Goal: Task Accomplishment & Management: Use online tool/utility

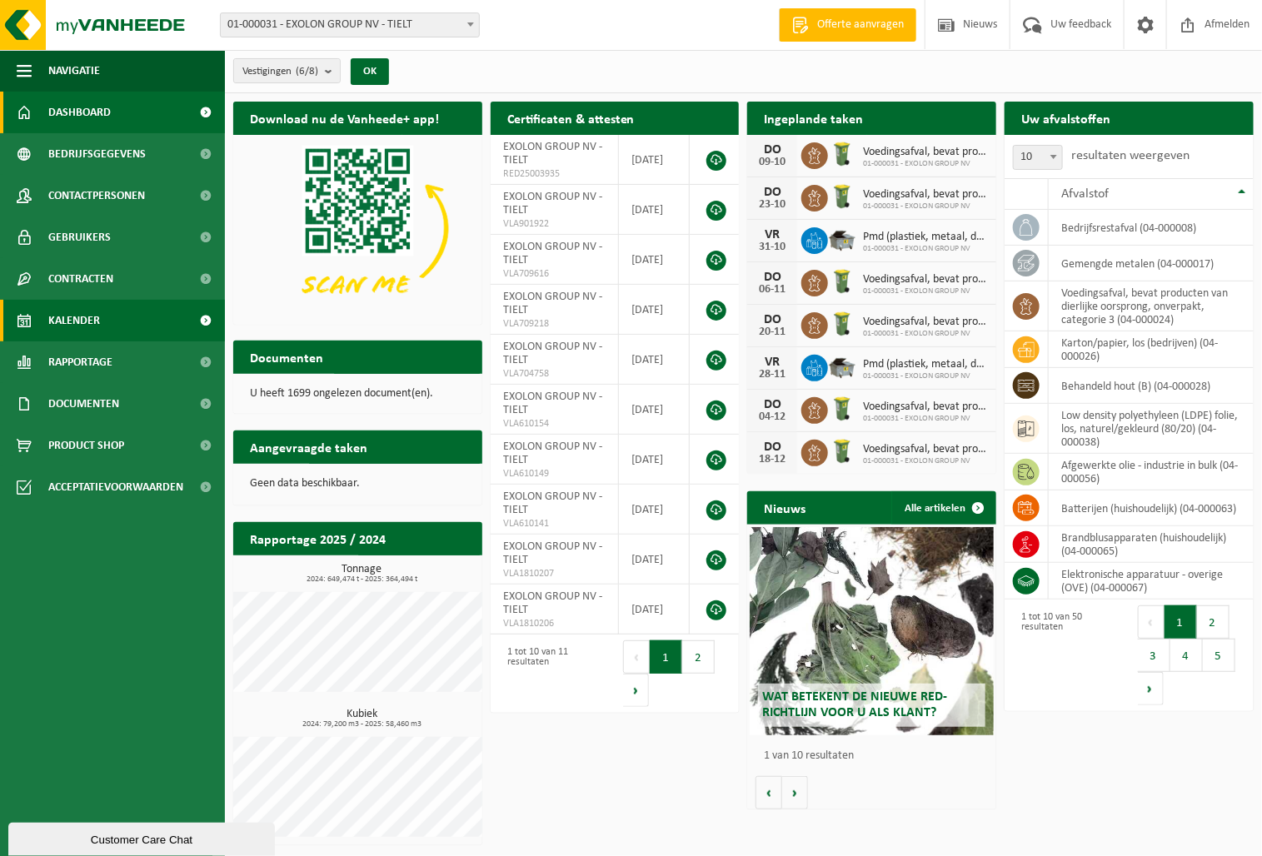
click at [132, 321] on link "Kalender" at bounding box center [112, 321] width 225 height 42
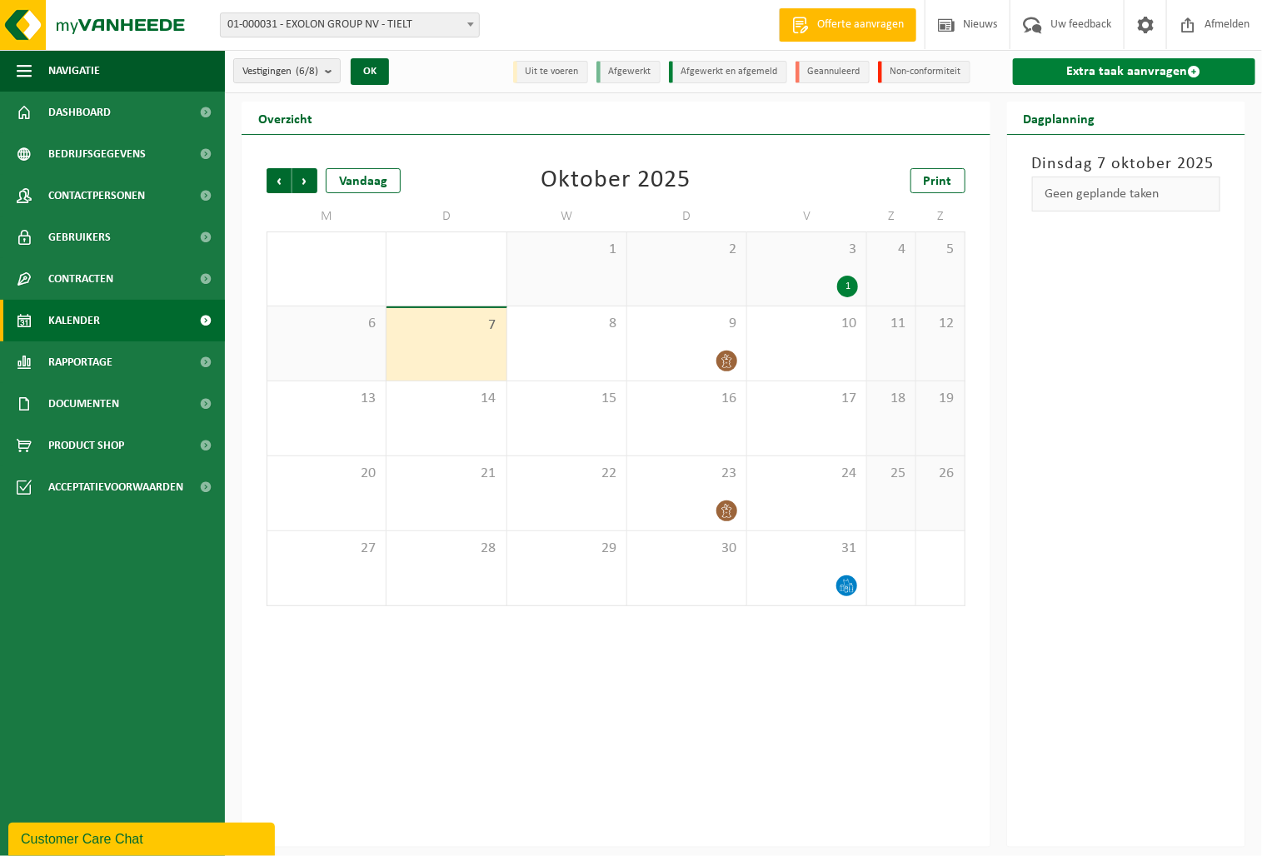
click at [1145, 71] on link "Extra taak aanvragen" at bounding box center [1134, 71] width 242 height 27
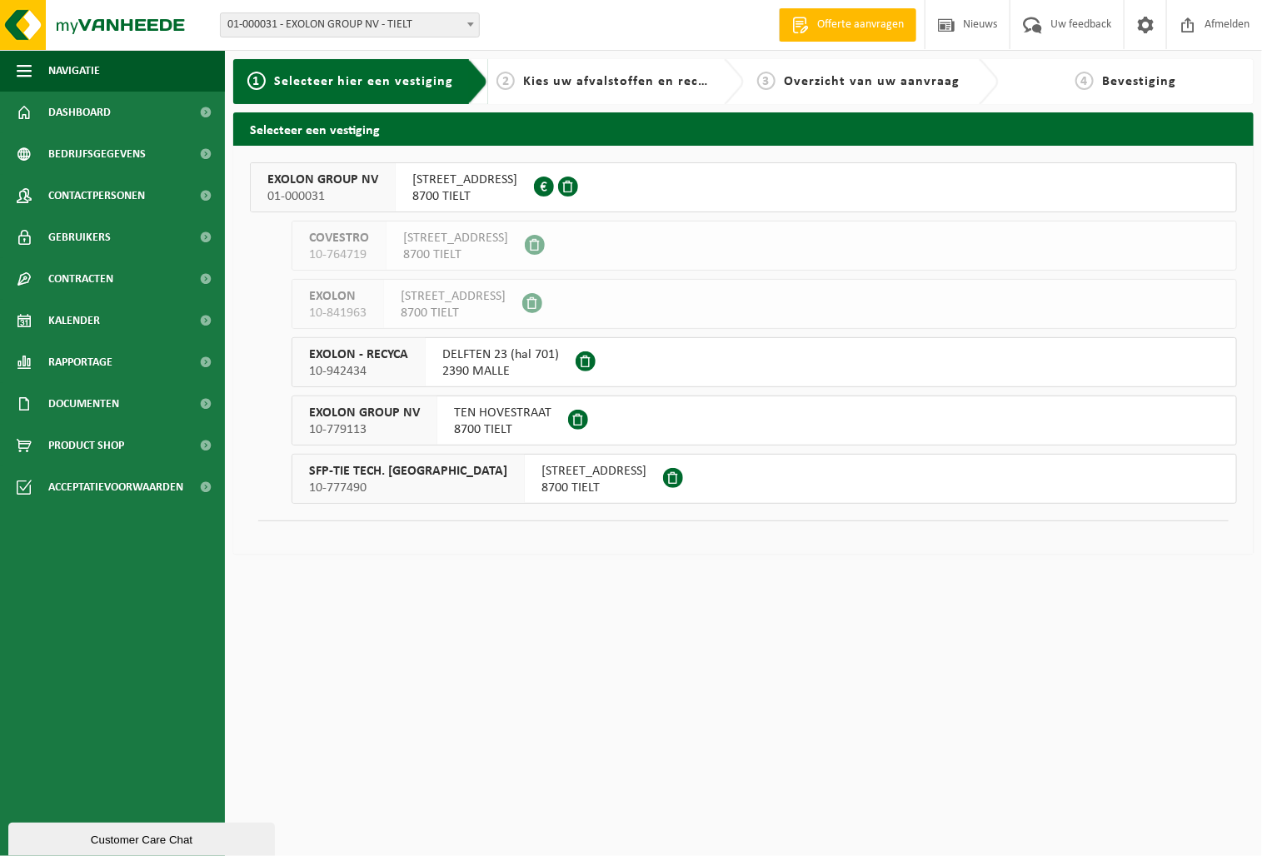
click at [314, 185] on span "EXOLON GROUP NV" at bounding box center [322, 180] width 111 height 17
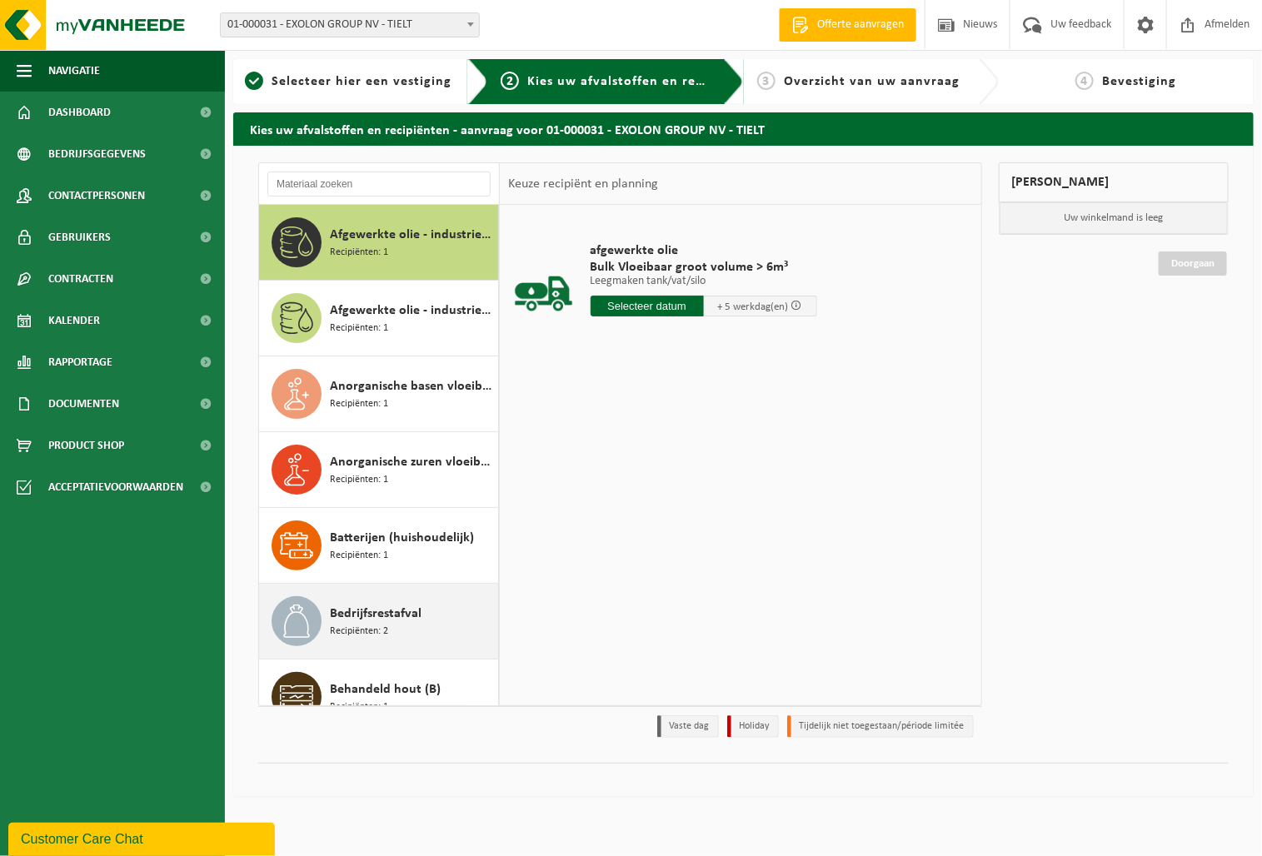
click at [377, 621] on span "Bedrijfsrestafval" at bounding box center [376, 614] width 92 height 20
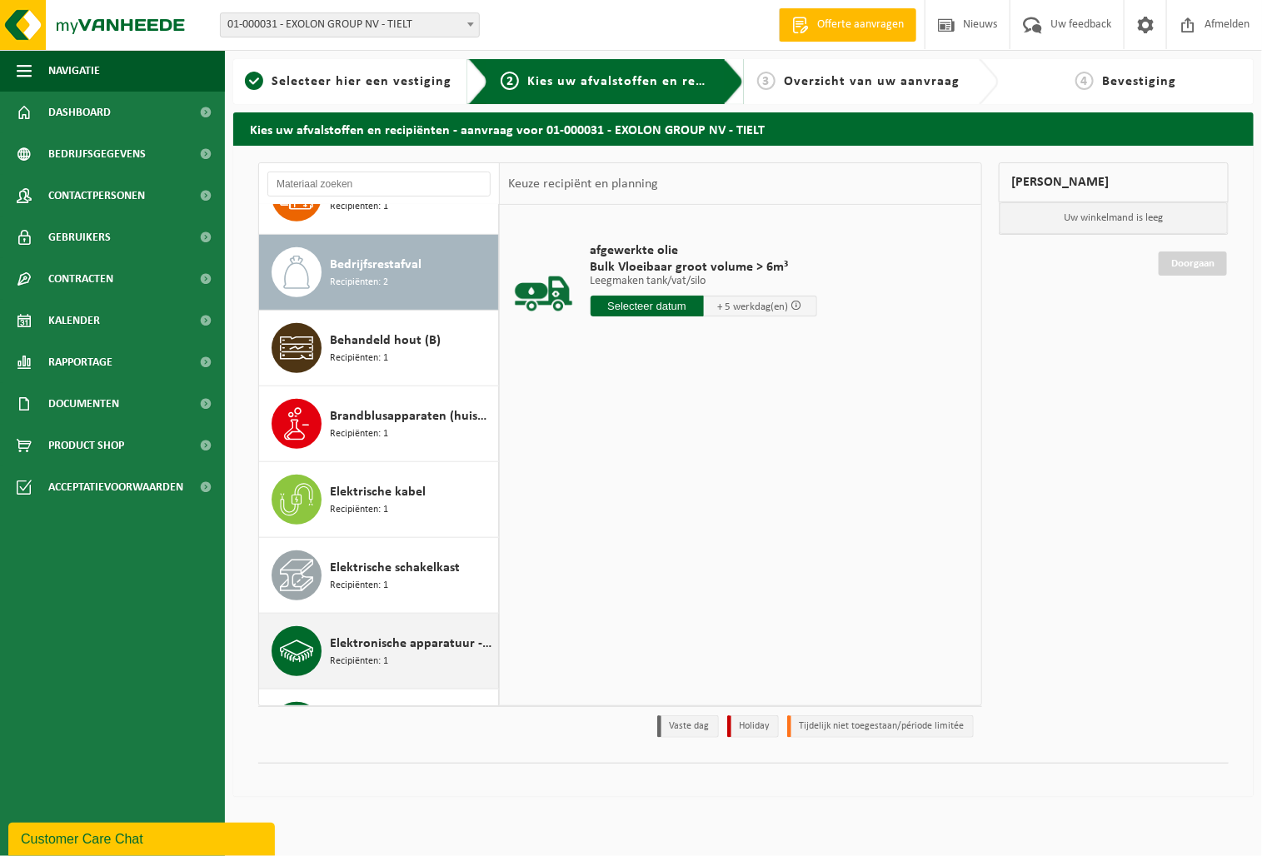
scroll to position [379, 0]
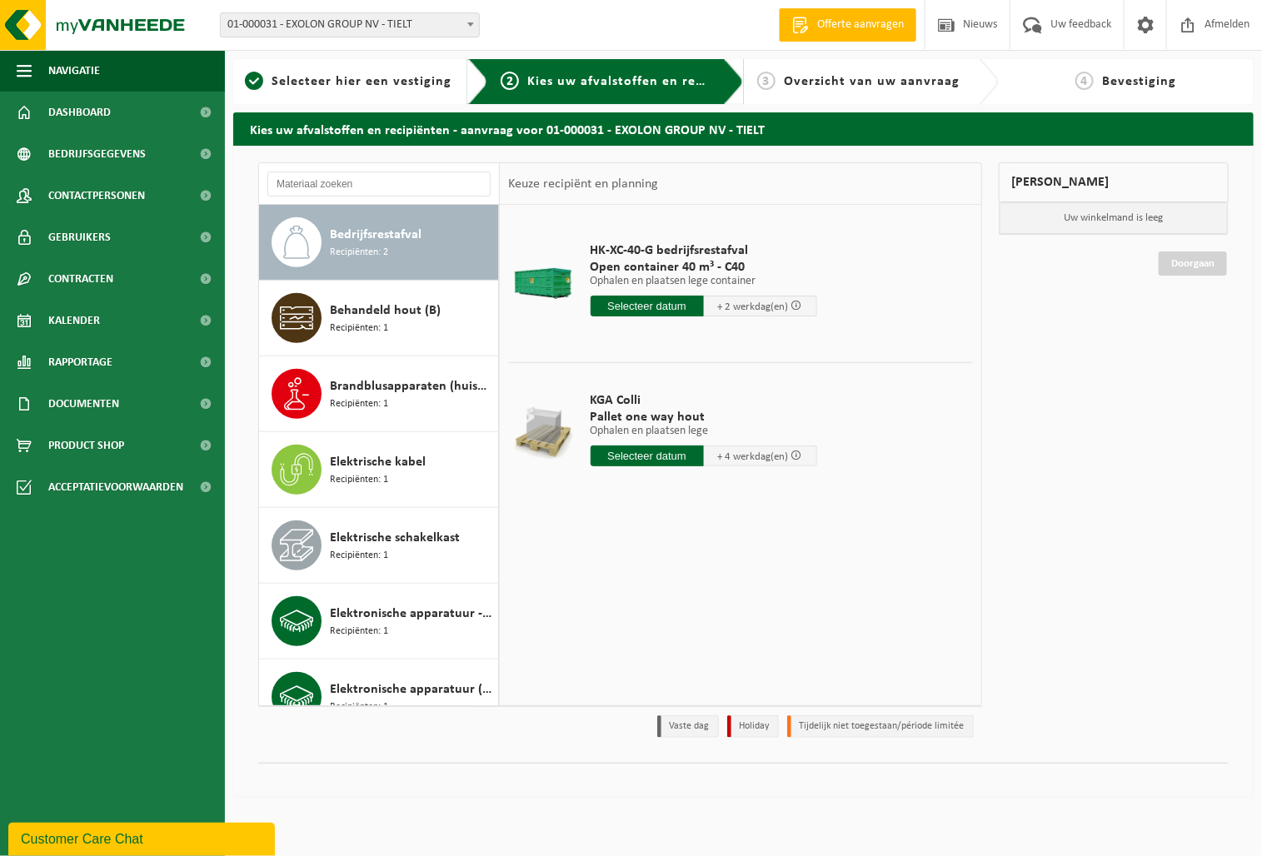
click at [640, 299] on input "text" at bounding box center [646, 306] width 113 height 21
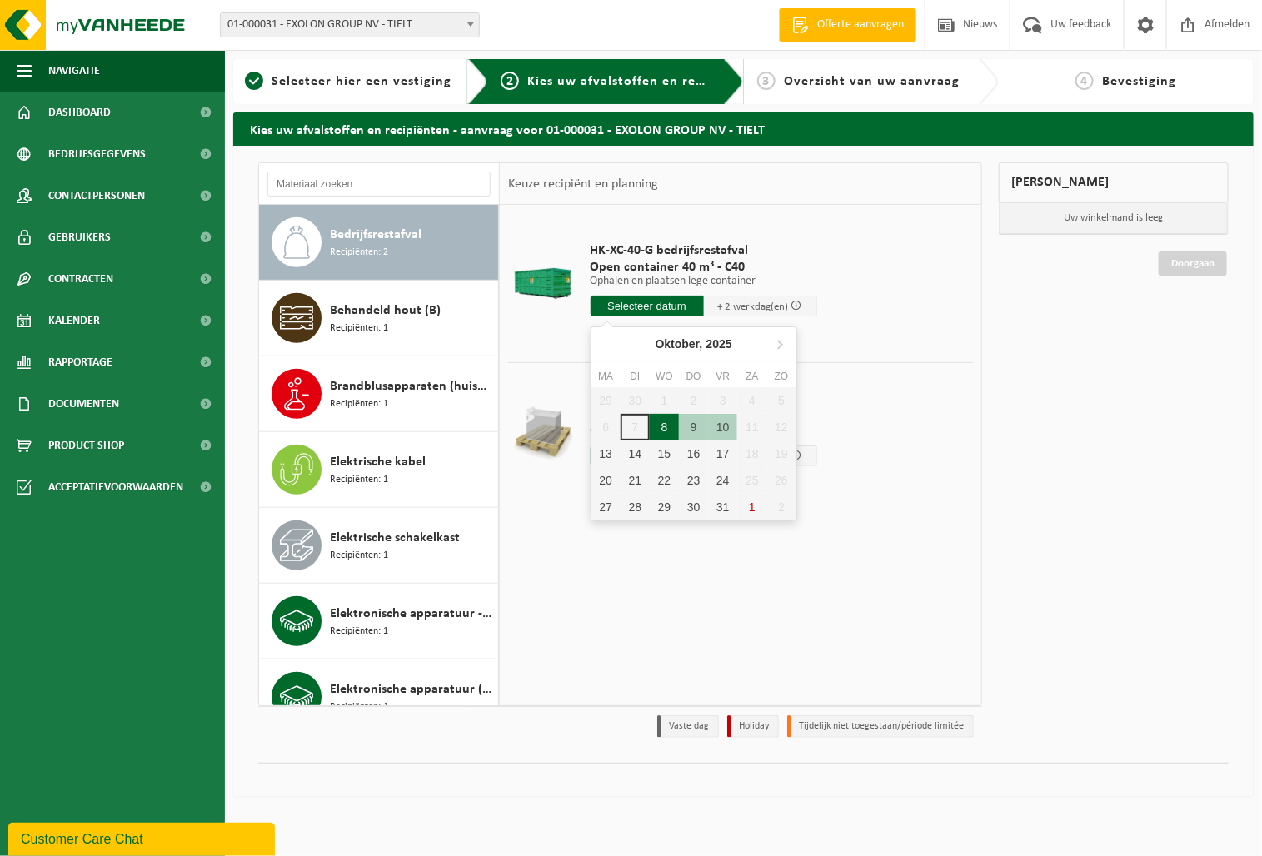
click at [658, 425] on div "8" at bounding box center [664, 427] width 29 height 27
type input "Van 2025-10-08"
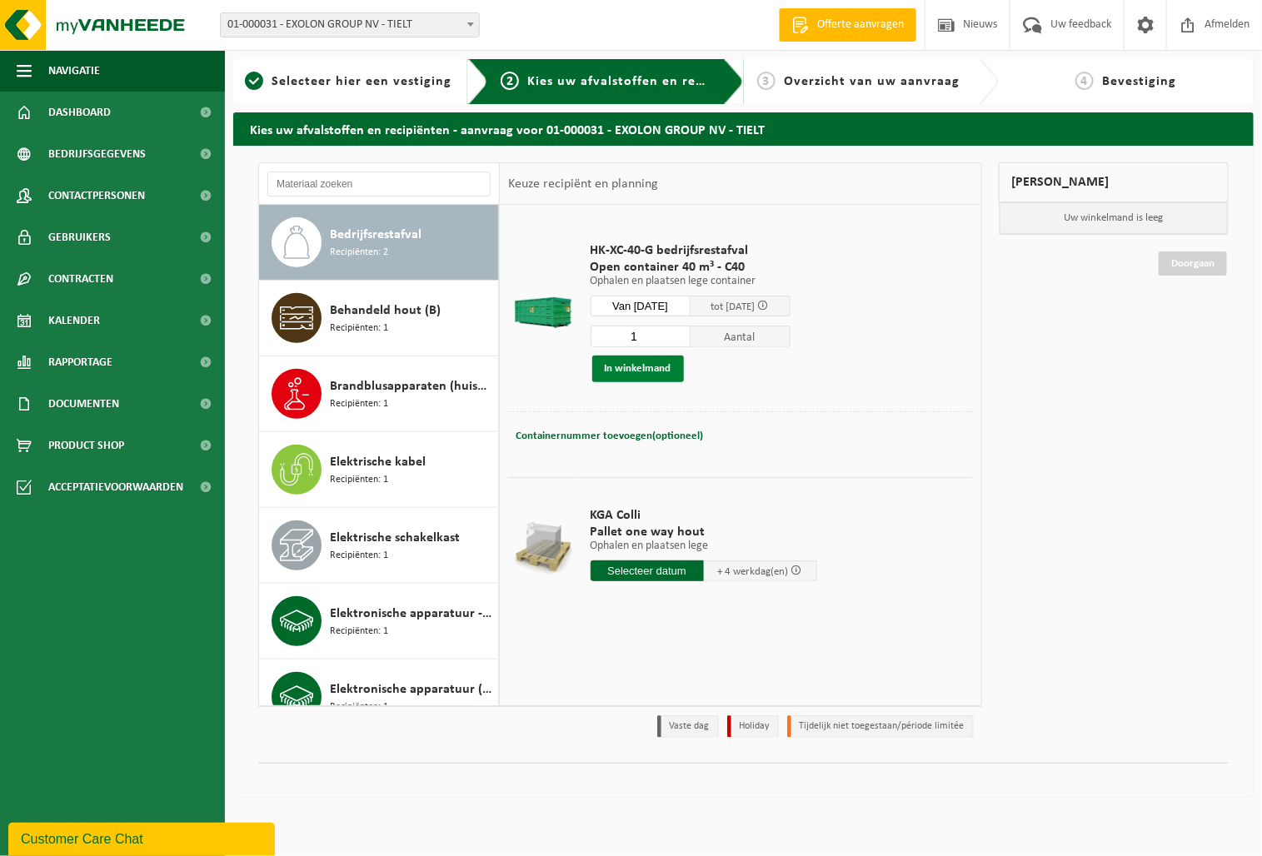
click at [648, 368] on button "In winkelmand" at bounding box center [638, 369] width 92 height 27
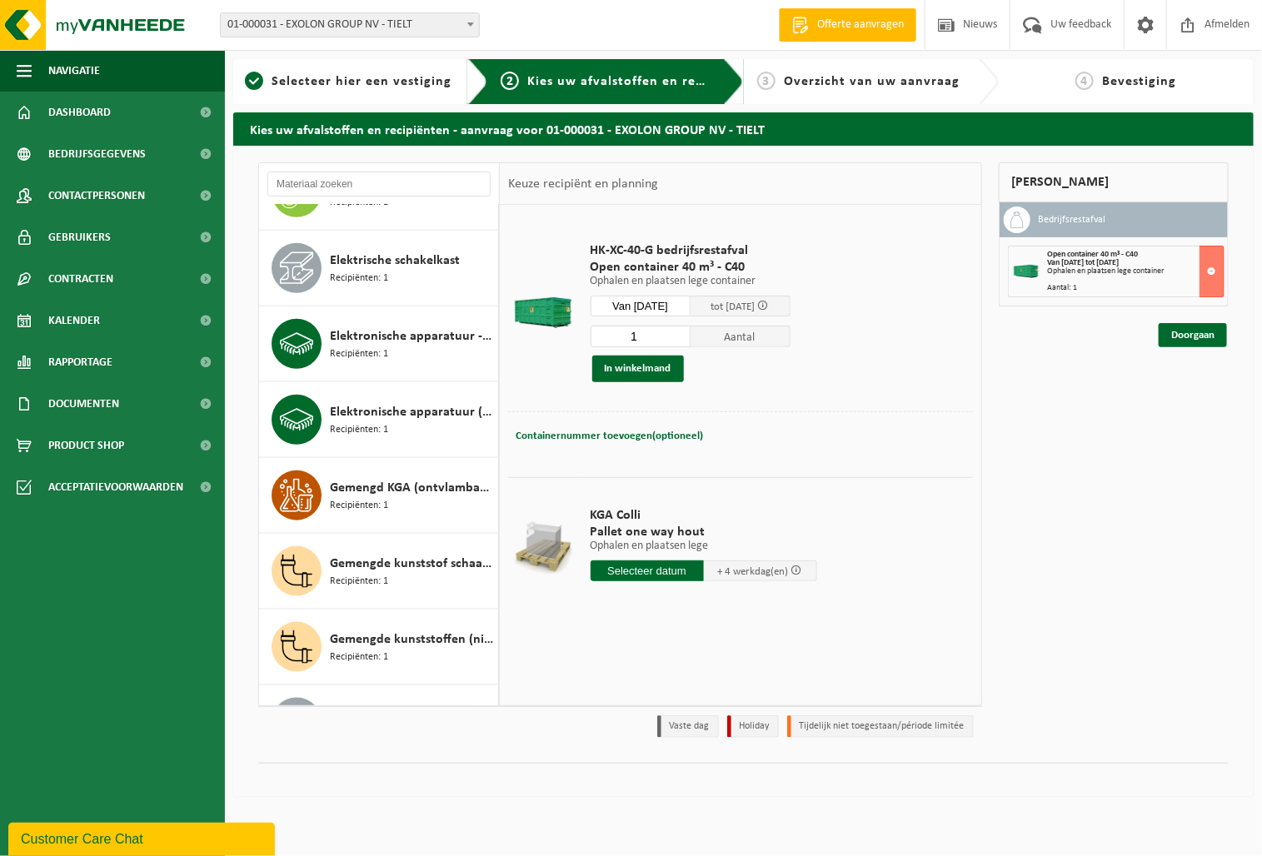
scroll to position [657, 0]
click at [381, 550] on div "Gemengde kunststof schaafsel en krullen Recipiënten: 1" at bounding box center [412, 570] width 164 height 50
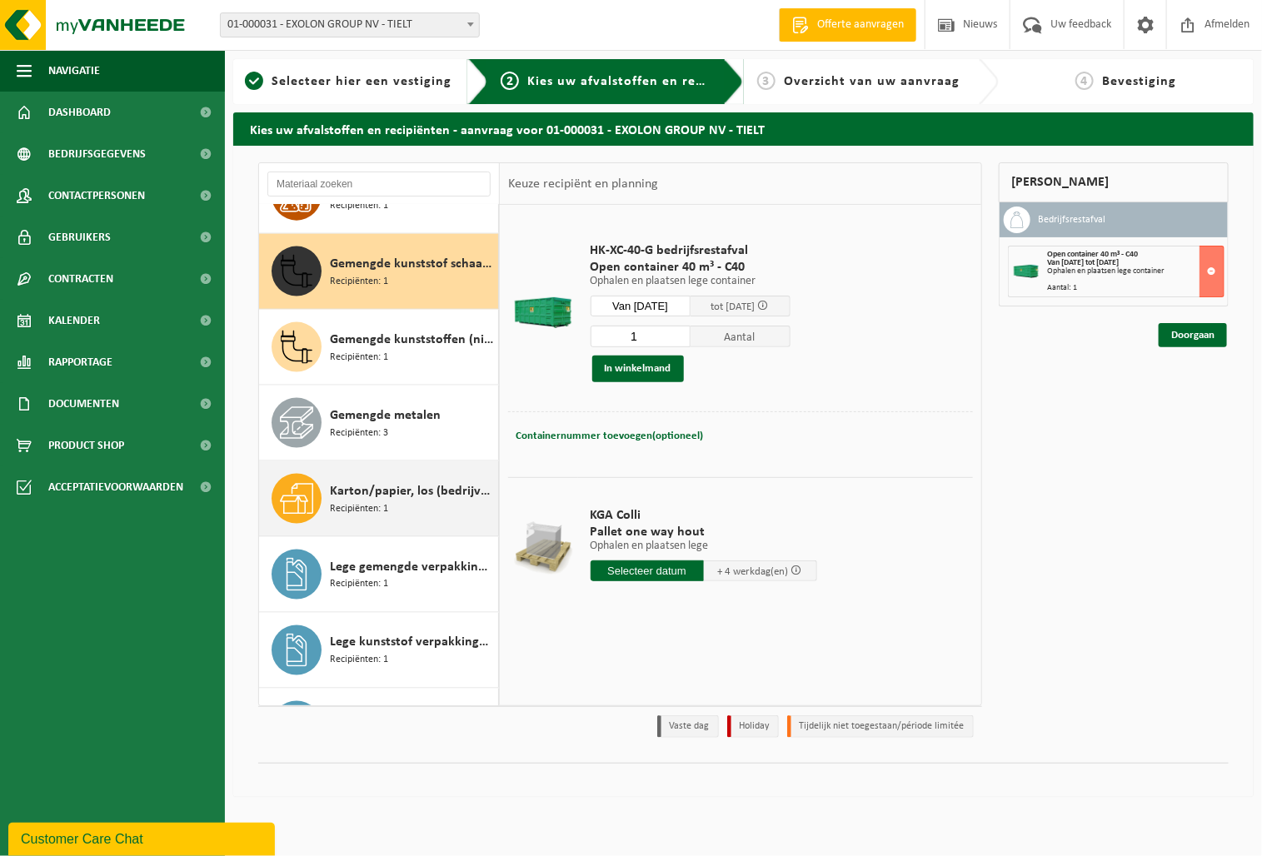
scroll to position [987, 0]
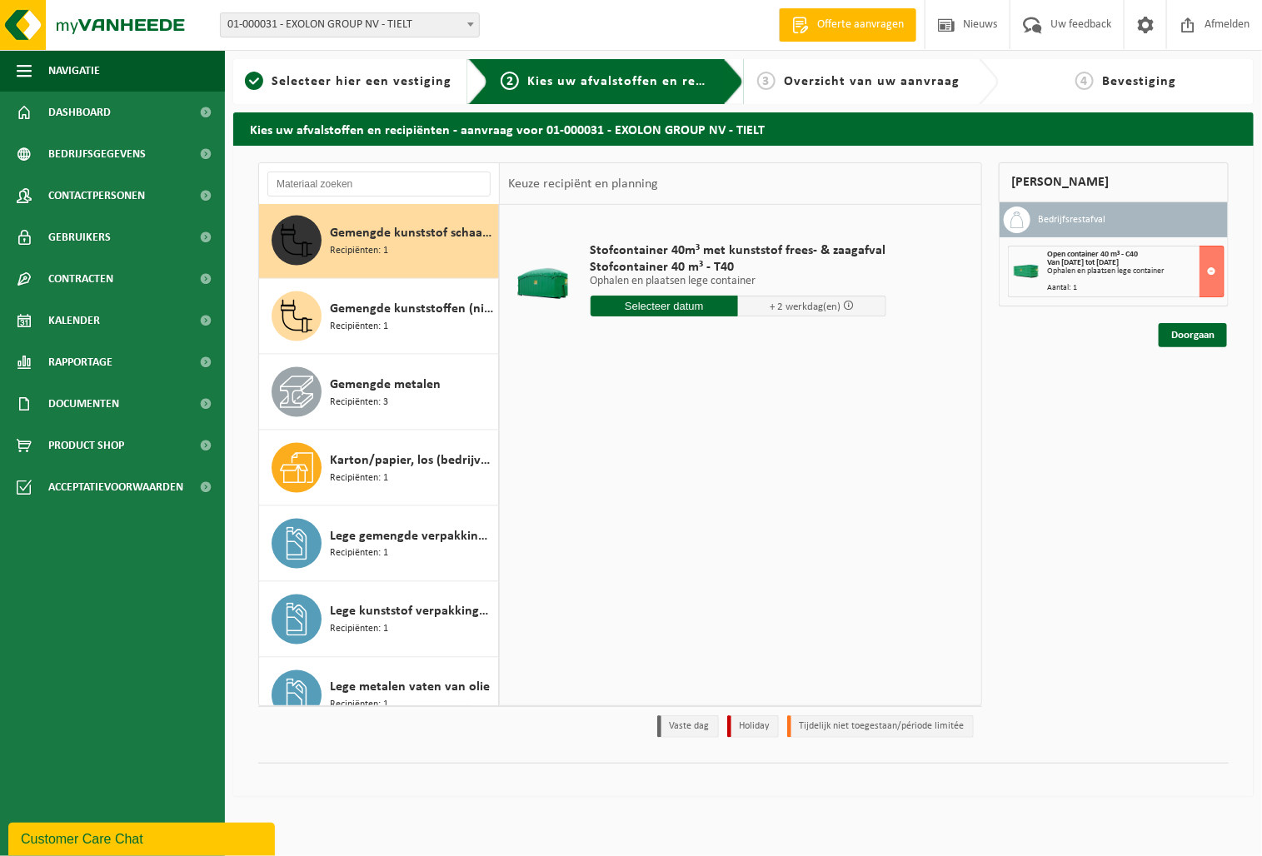
click at [680, 301] on input "text" at bounding box center [664, 306] width 148 height 21
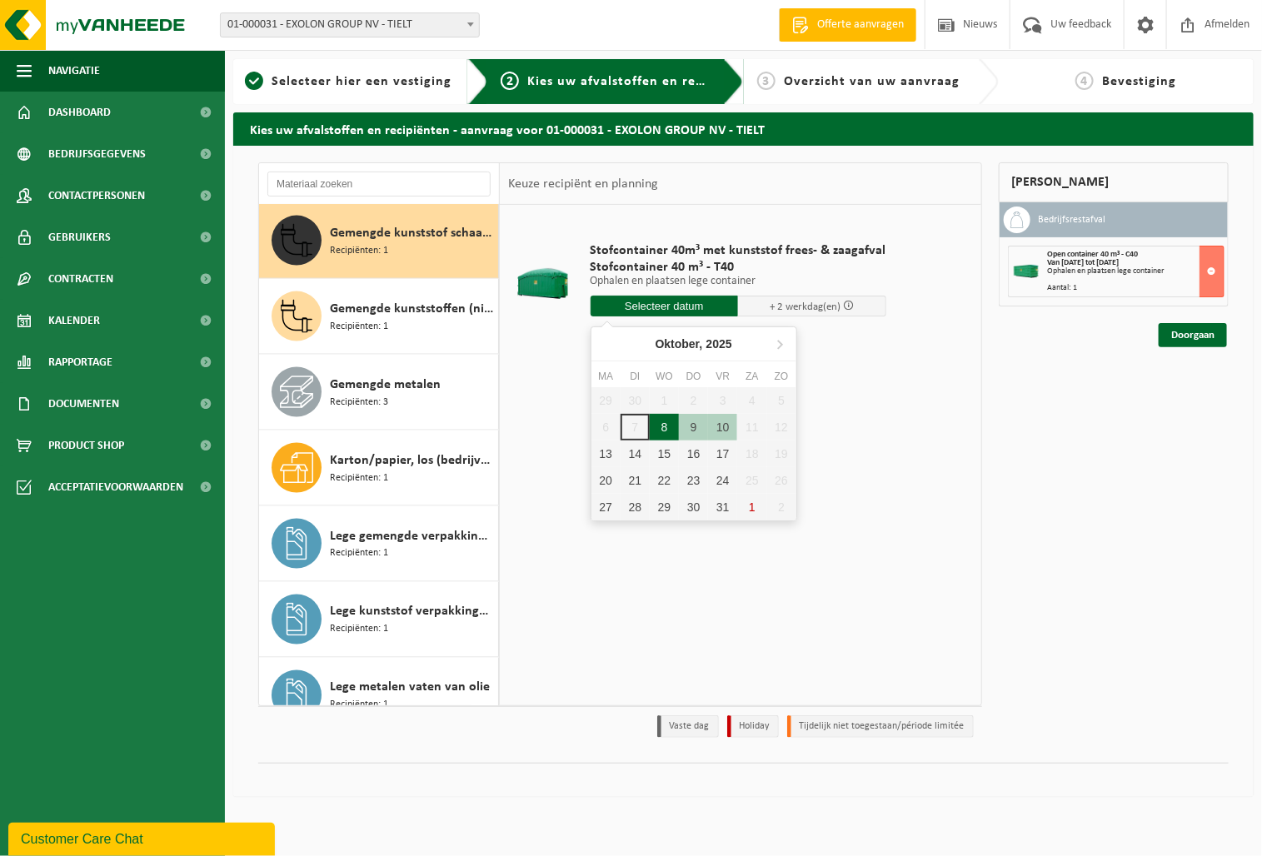
click at [657, 426] on div "8" at bounding box center [664, 427] width 29 height 27
type input "Van 2025-10-08"
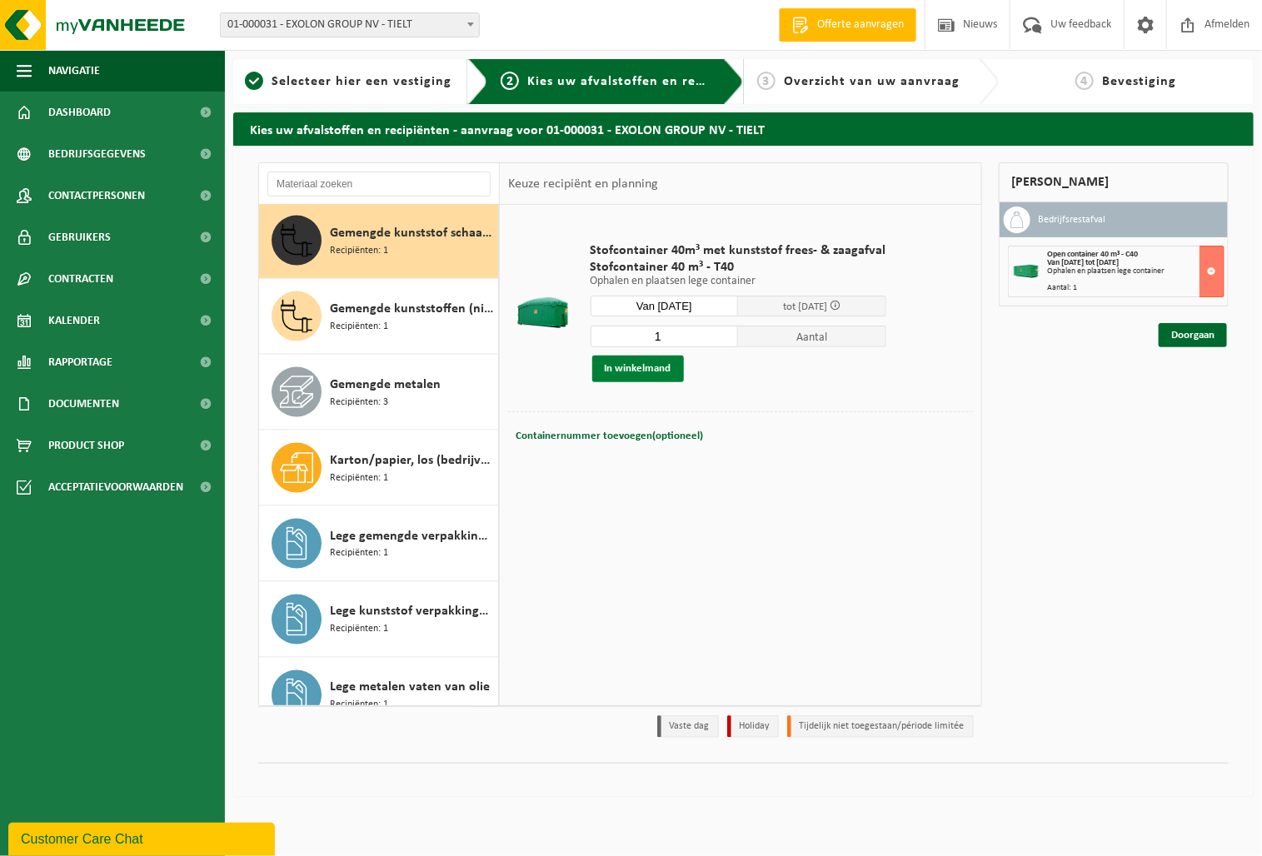
click at [641, 363] on button "In winkelmand" at bounding box center [638, 369] width 92 height 27
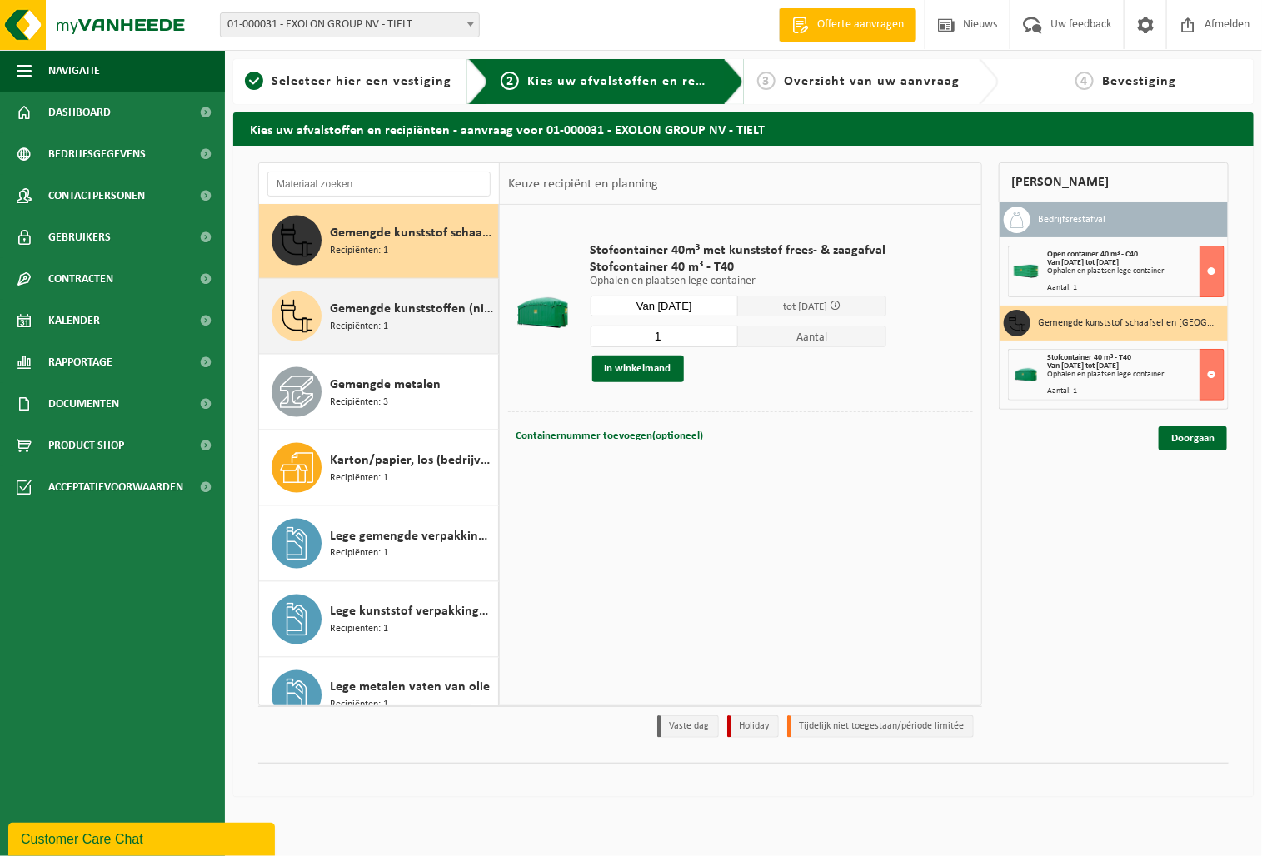
click at [387, 317] on span "Gemengde kunststoffen (niet-recycleerbaar), exclusief PVC" at bounding box center [412, 309] width 164 height 20
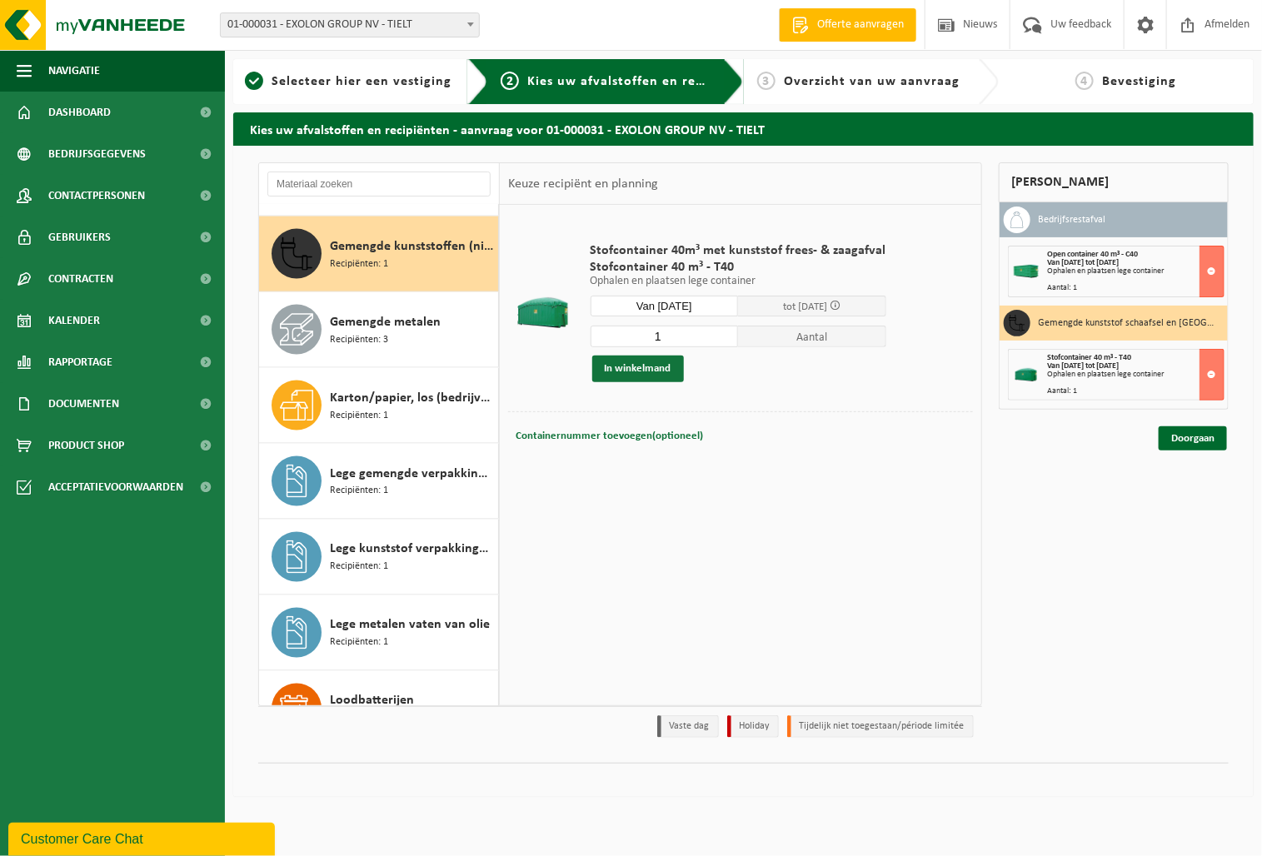
scroll to position [1063, 0]
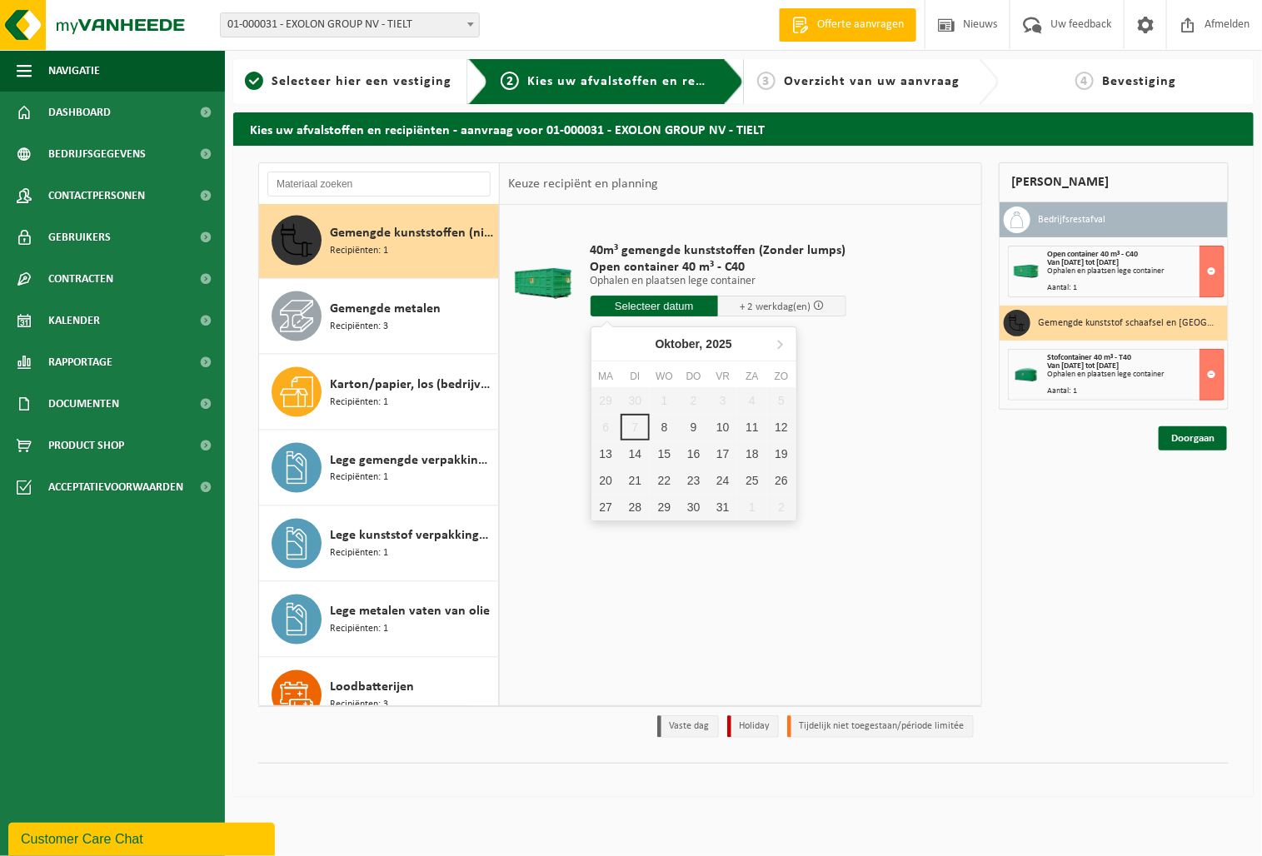
click at [664, 305] on input "text" at bounding box center [654, 306] width 128 height 21
click at [663, 421] on div "8" at bounding box center [664, 427] width 29 height 27
type input "Van 2025-10-08"
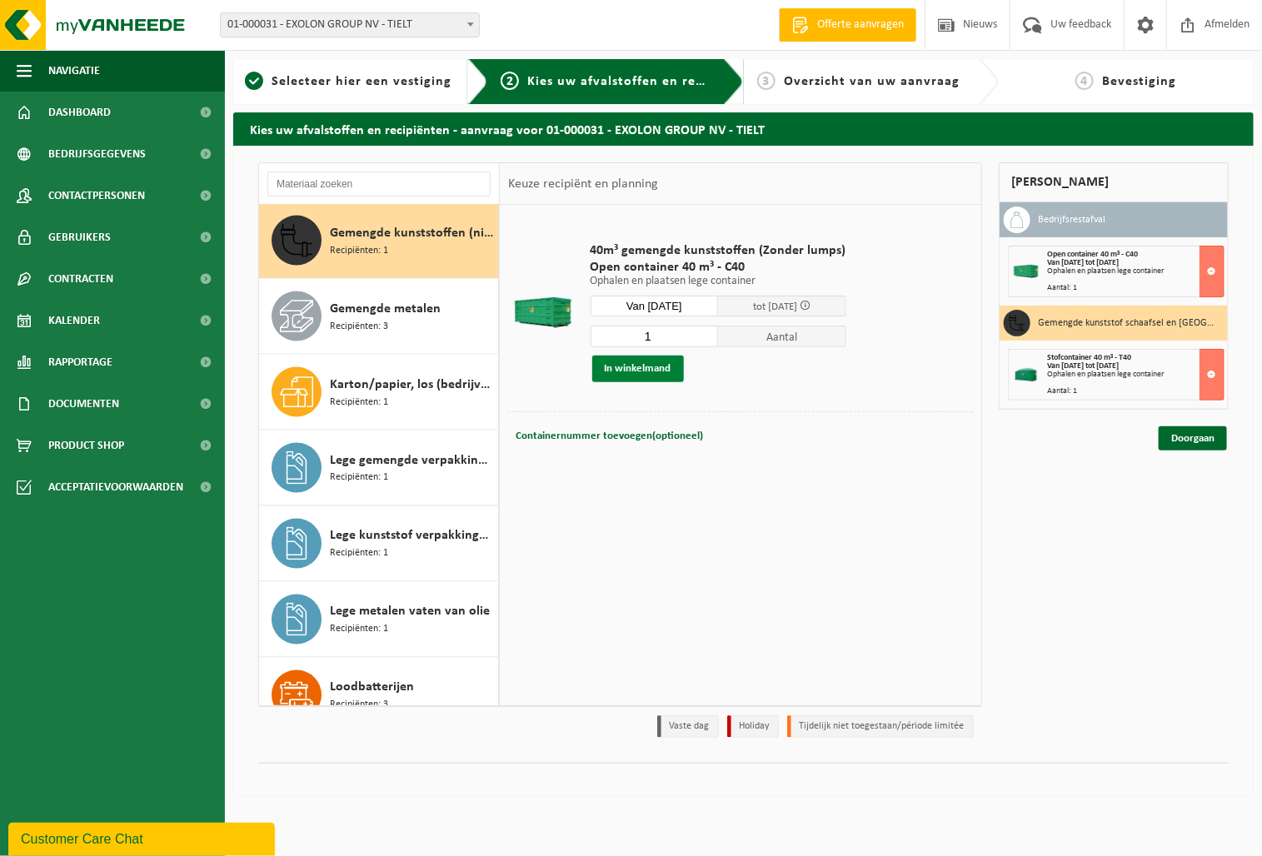
click at [643, 374] on button "In winkelmand" at bounding box center [638, 369] width 92 height 27
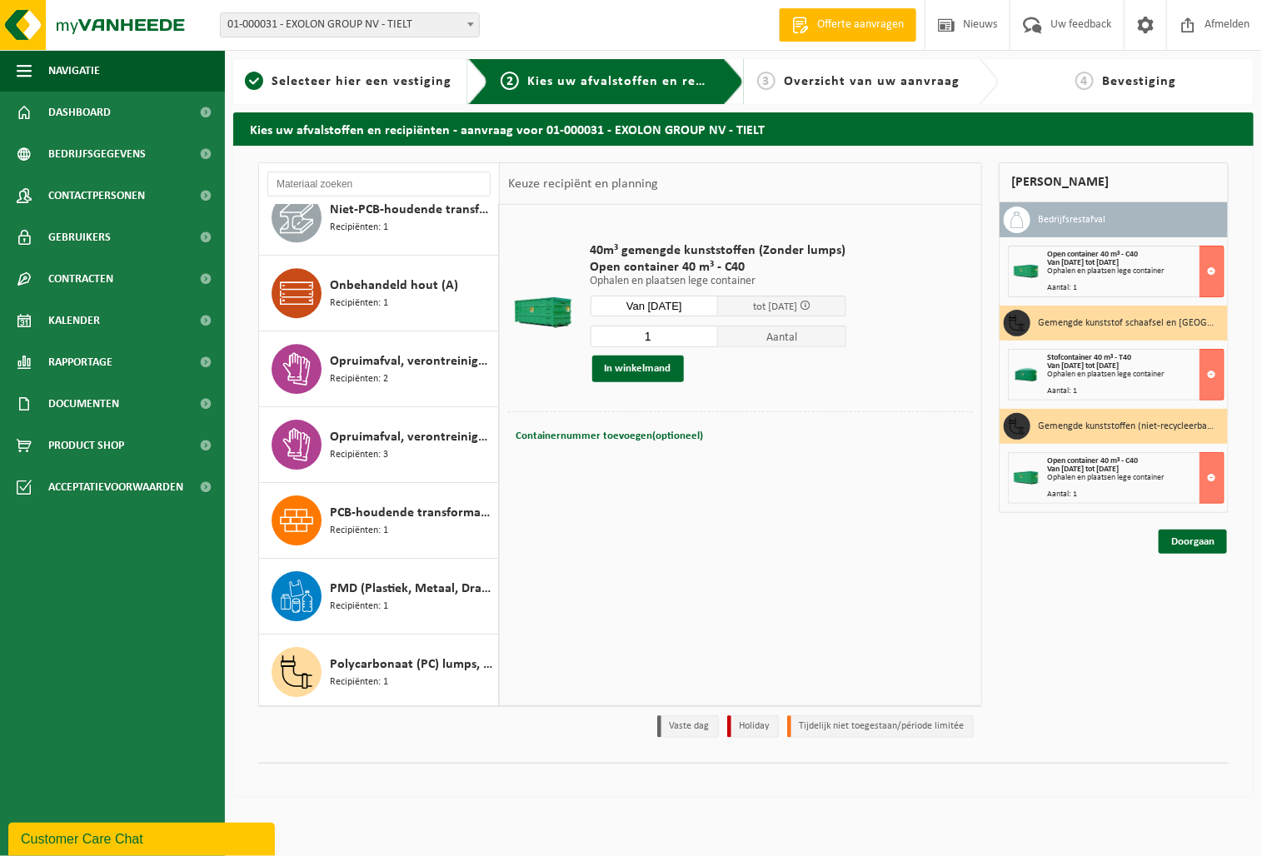
scroll to position [2312, 0]
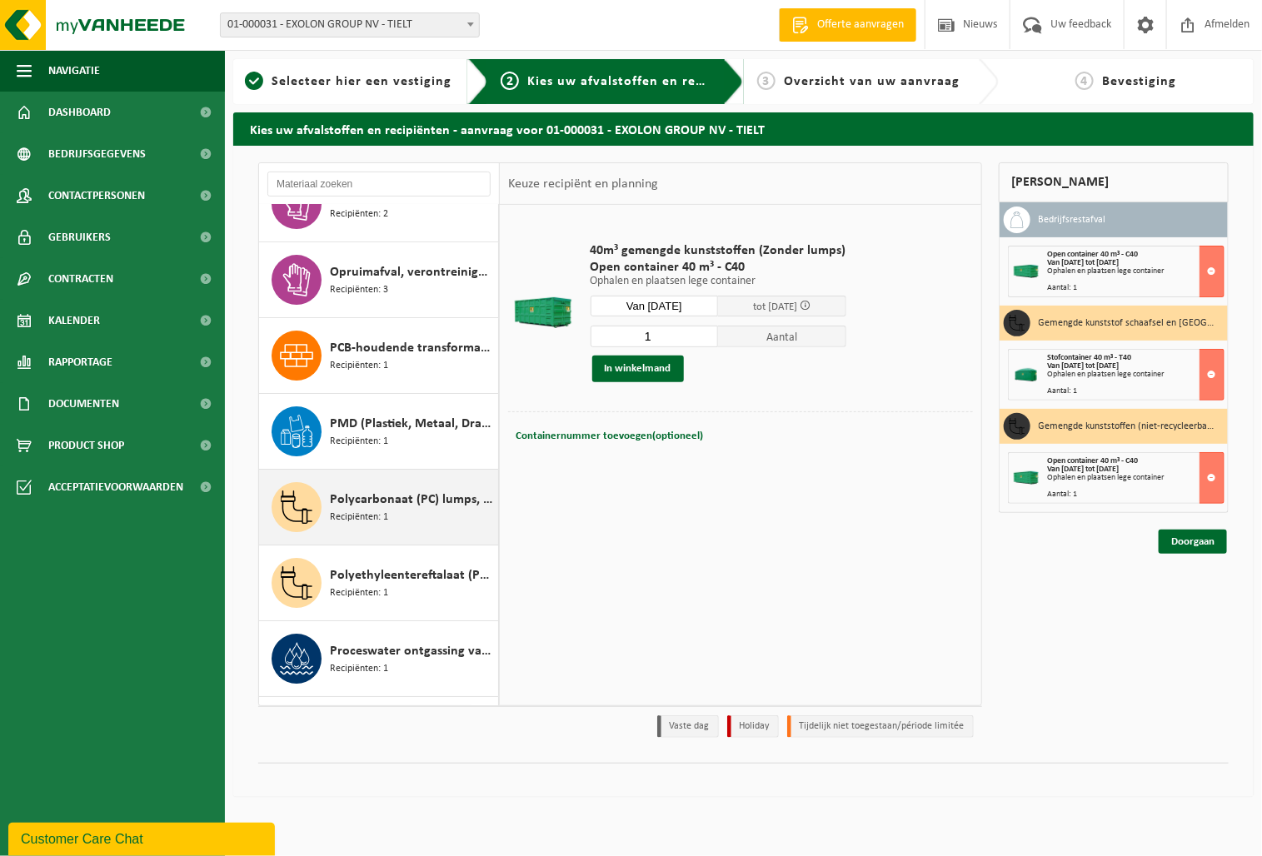
click at [382, 498] on span "Polycarbonaat (PC) lumps, naturel" at bounding box center [412, 500] width 164 height 20
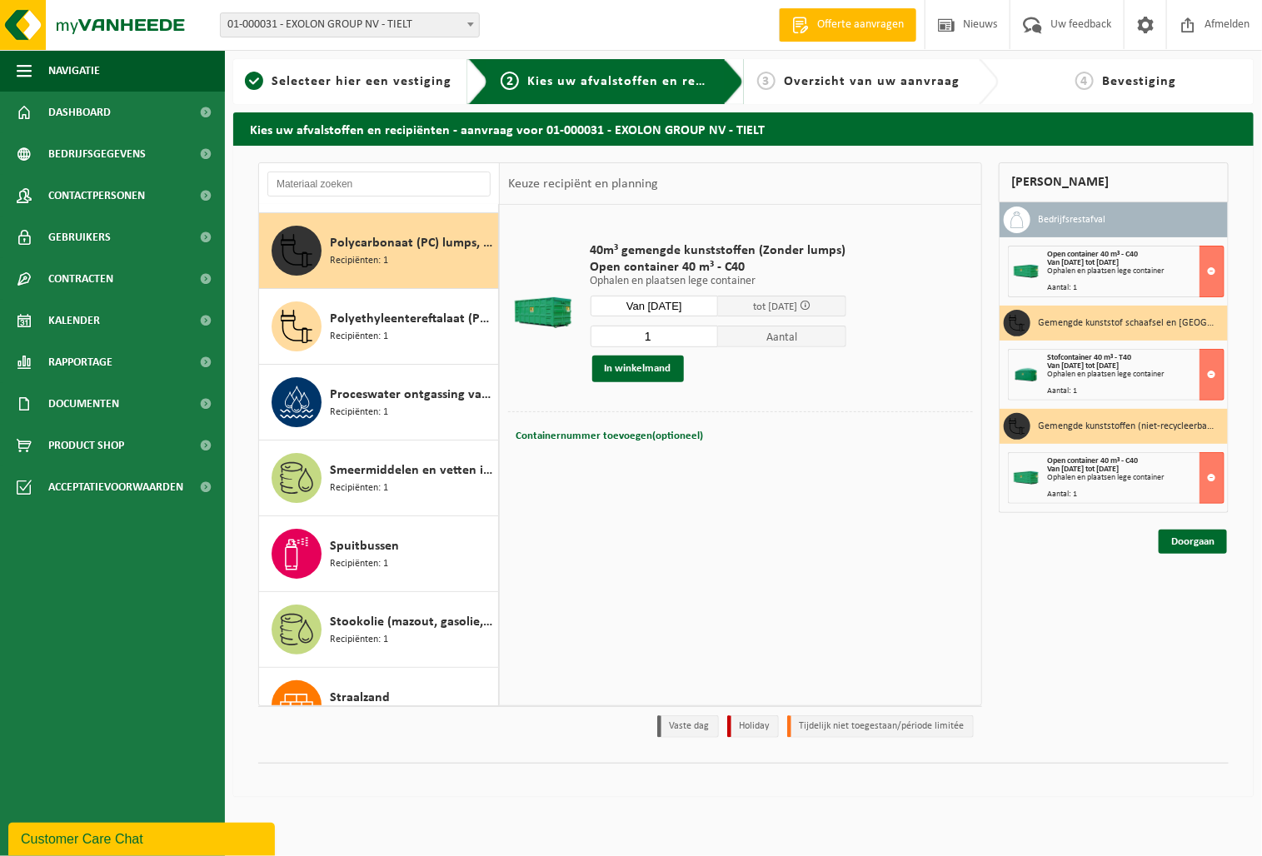
scroll to position [2581, 0]
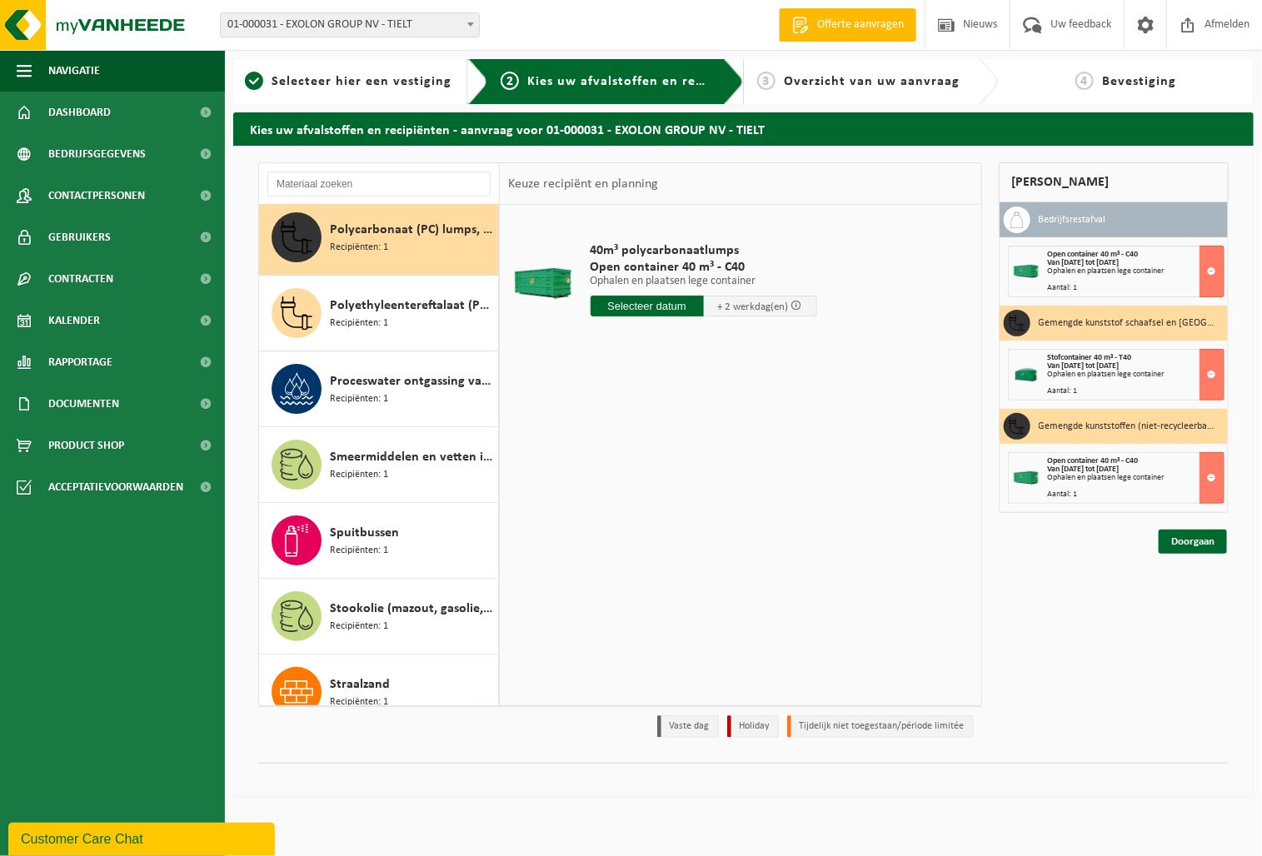
click at [637, 308] on input "text" at bounding box center [646, 306] width 113 height 21
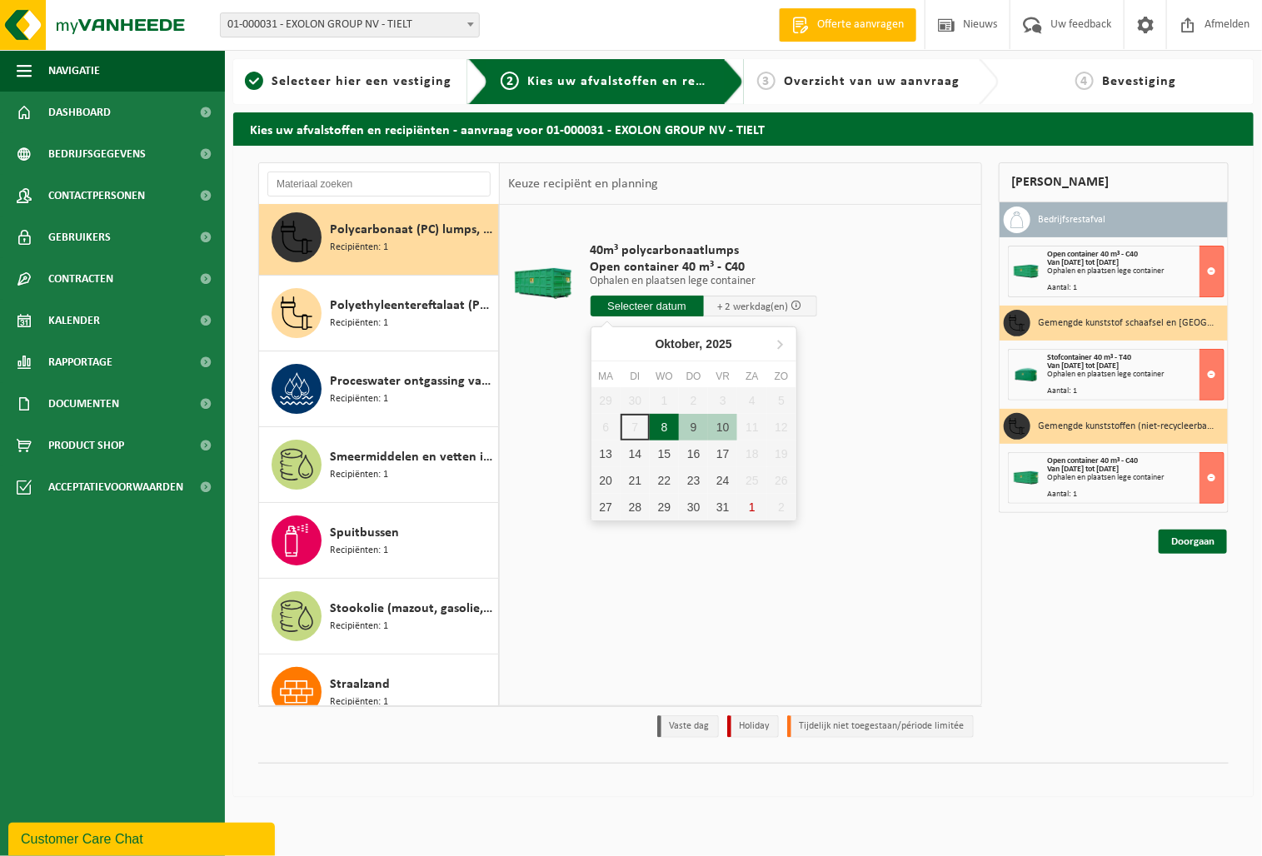
click at [665, 418] on div "8" at bounding box center [664, 427] width 29 height 27
type input "Van 2025-10-08"
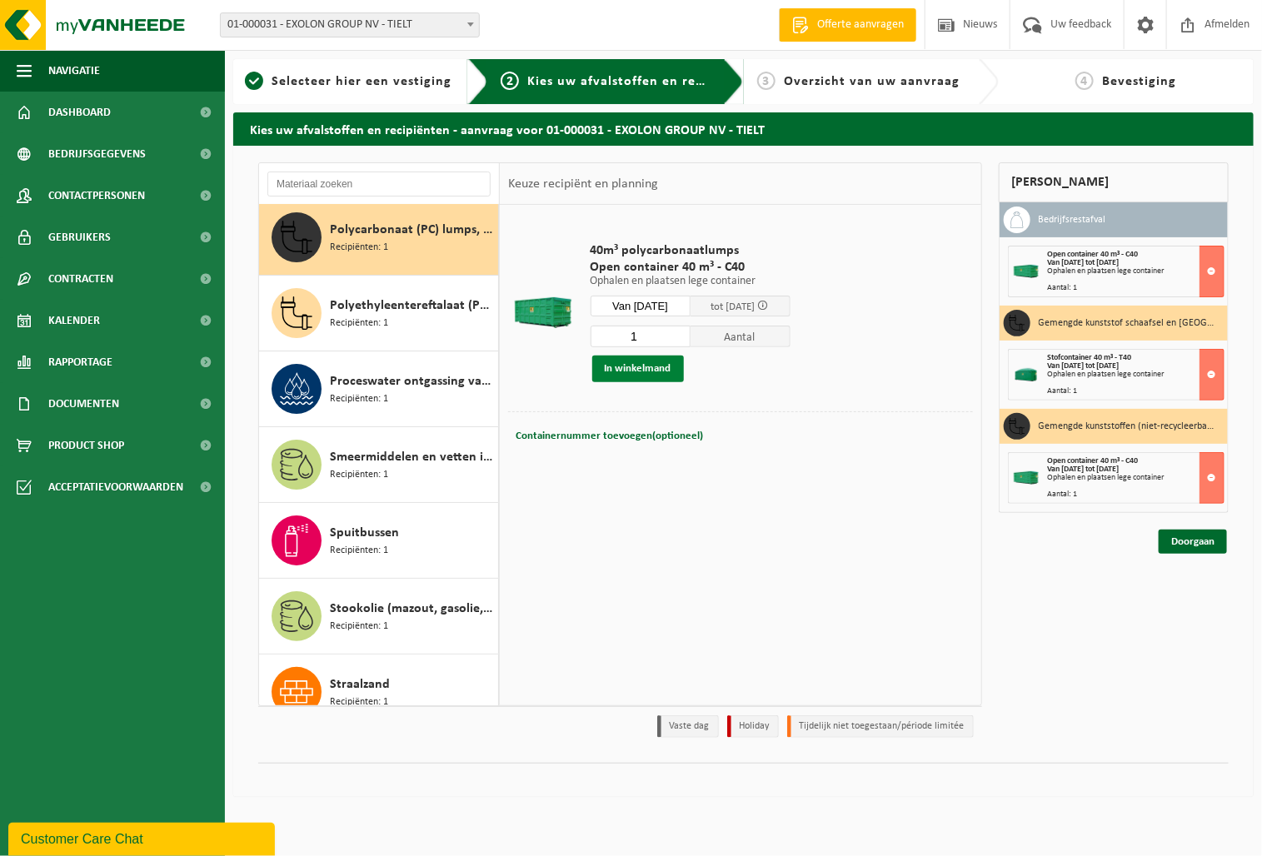
click at [633, 371] on button "In winkelmand" at bounding box center [638, 369] width 92 height 27
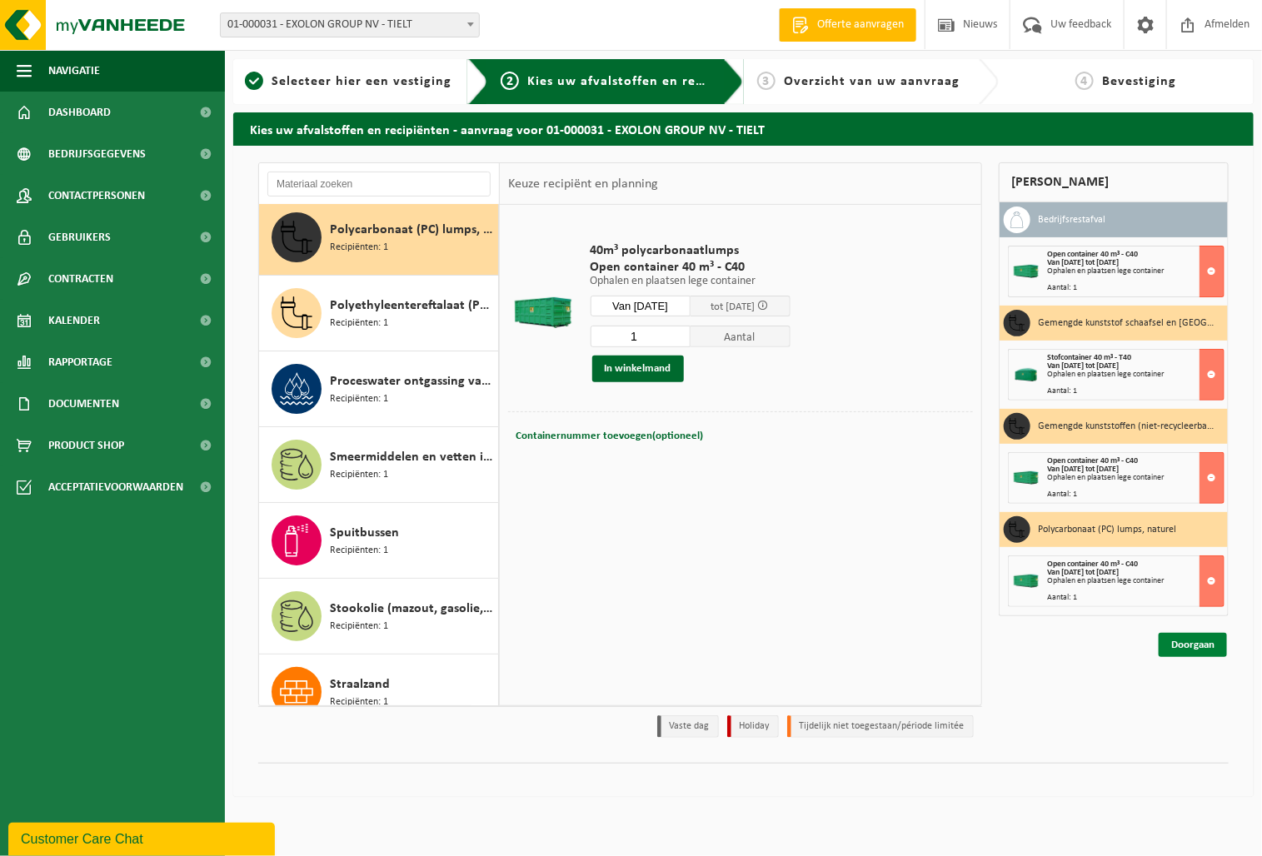
click at [1183, 645] on link "Doorgaan" at bounding box center [1192, 645] width 68 height 24
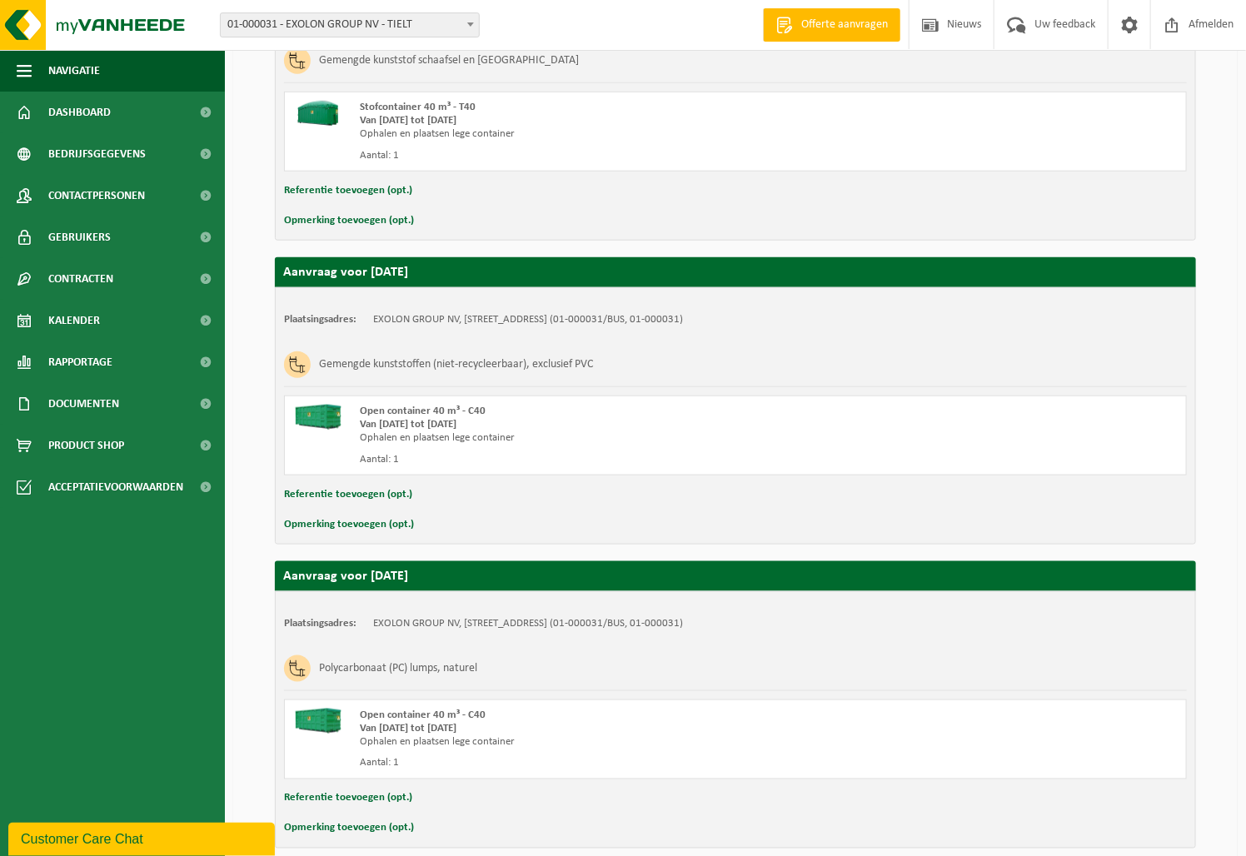
scroll to position [773, 0]
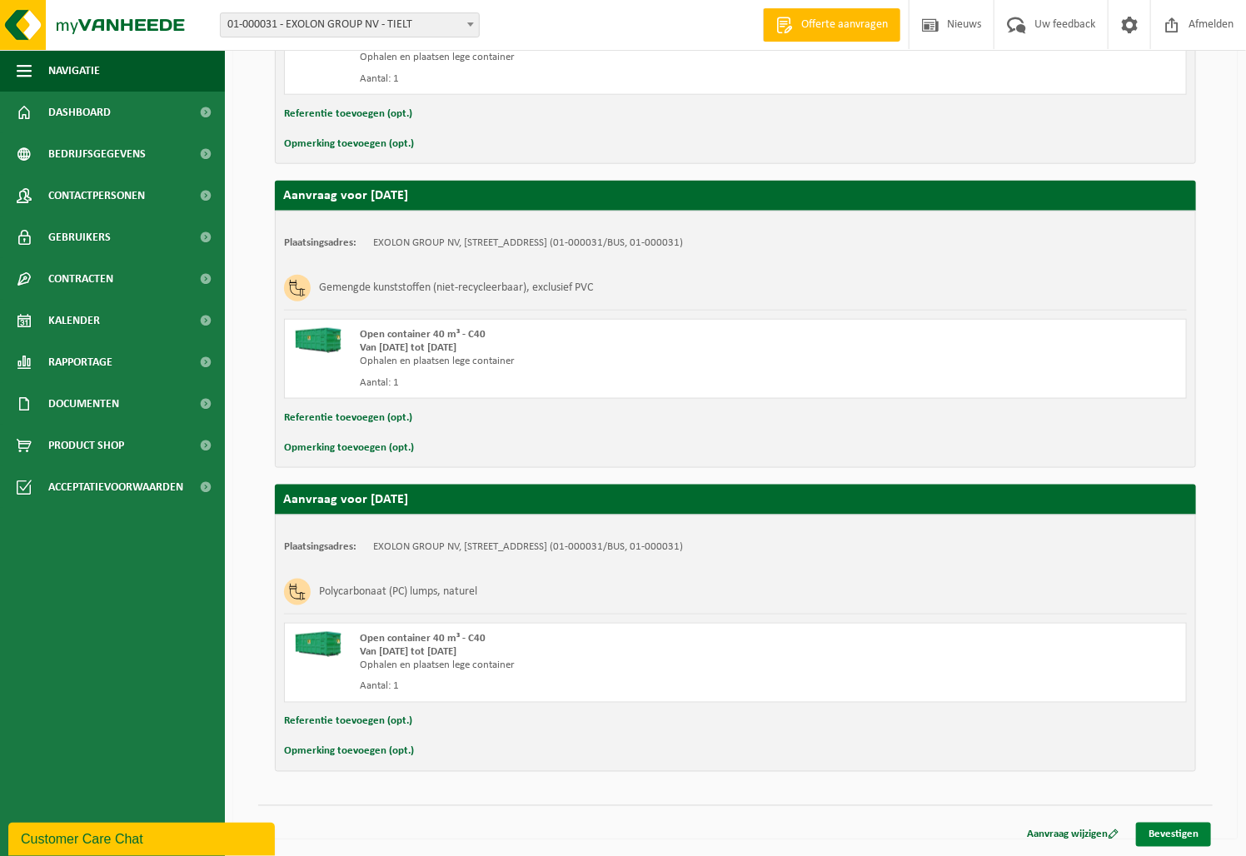
click at [1158, 834] on link "Bevestigen" at bounding box center [1173, 835] width 75 height 24
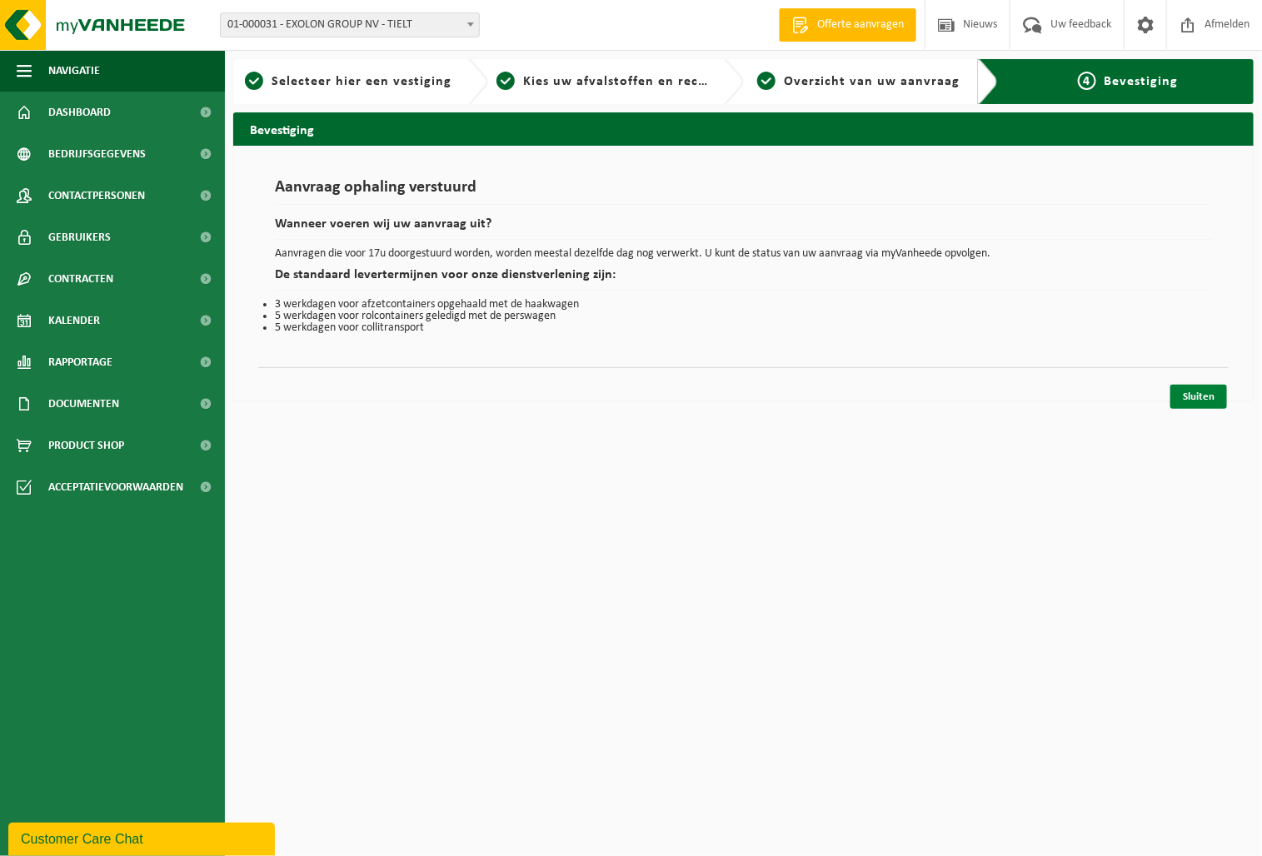
click at [1195, 394] on link "Sluiten" at bounding box center [1198, 397] width 57 height 24
